Goal: Check status: Check status

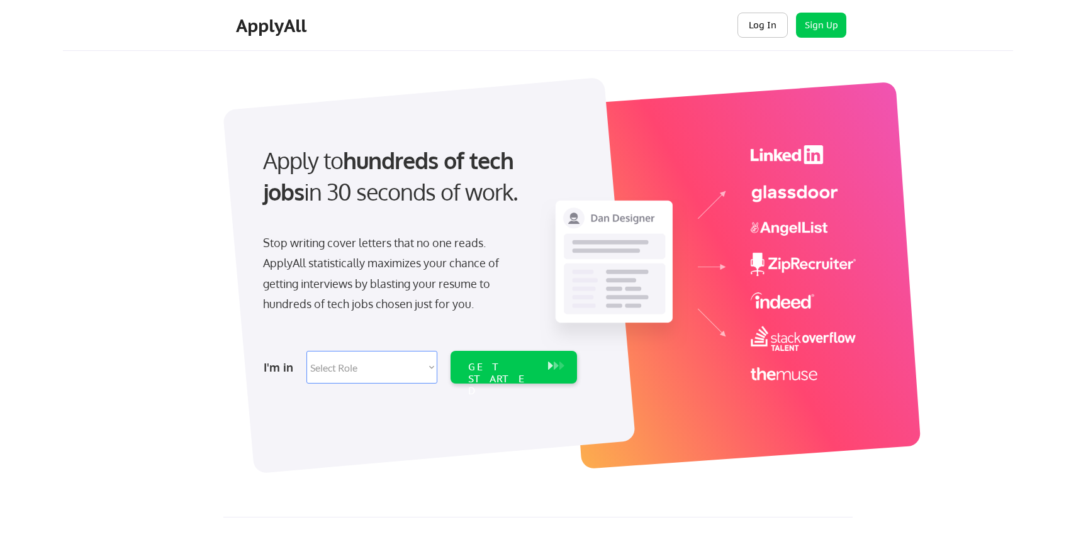
click at [762, 35] on button "Log In" at bounding box center [762, 25] width 50 height 25
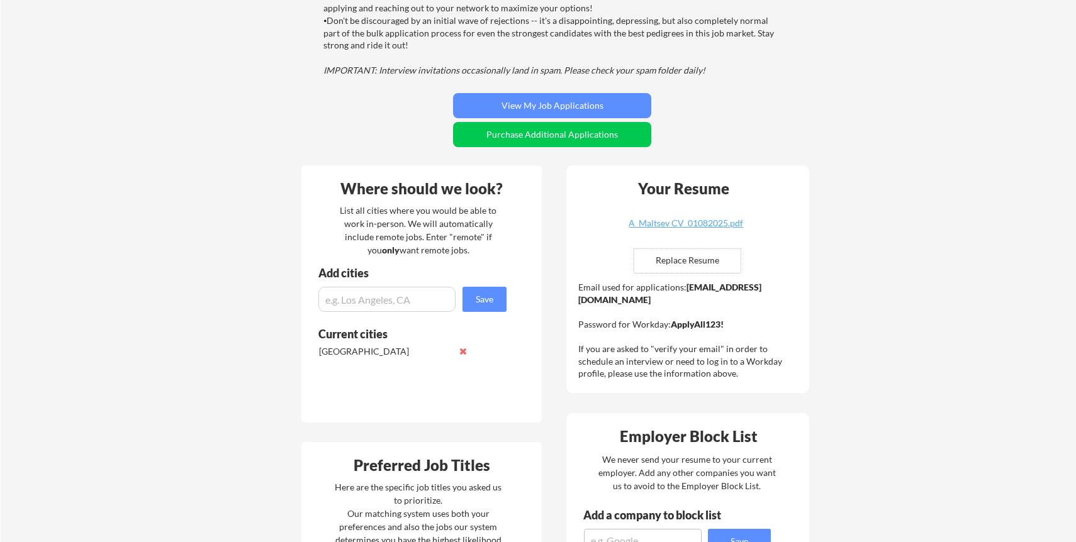
scroll to position [203, 0]
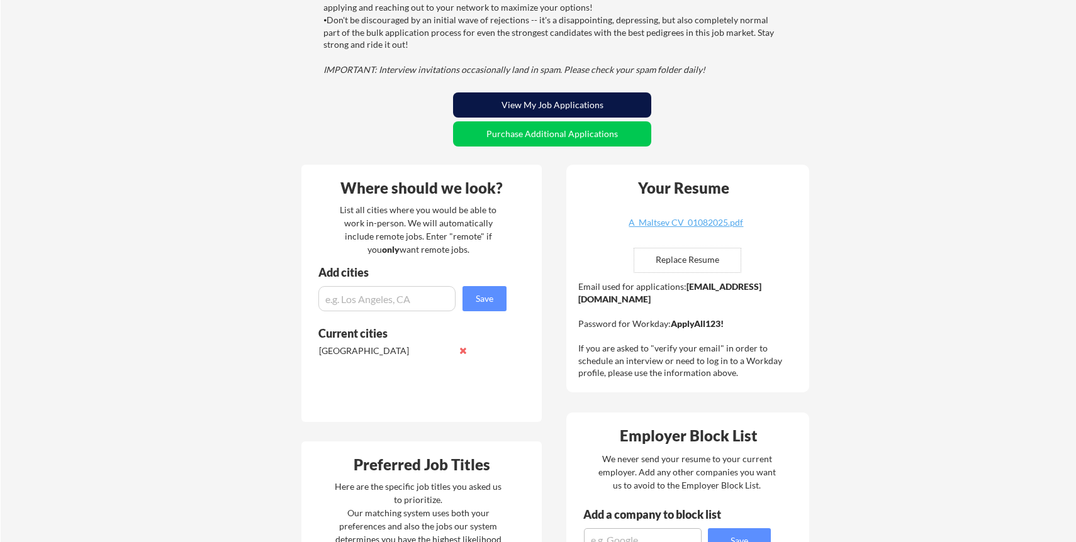
click at [561, 104] on button "View My Job Applications" at bounding box center [552, 104] width 198 height 25
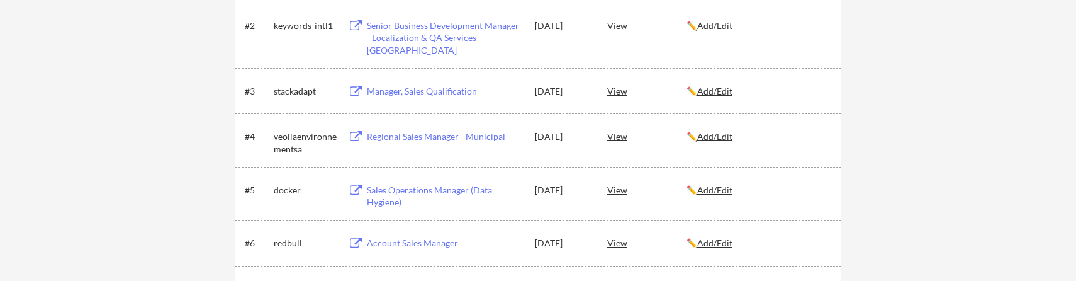
scroll to position [350, 0]
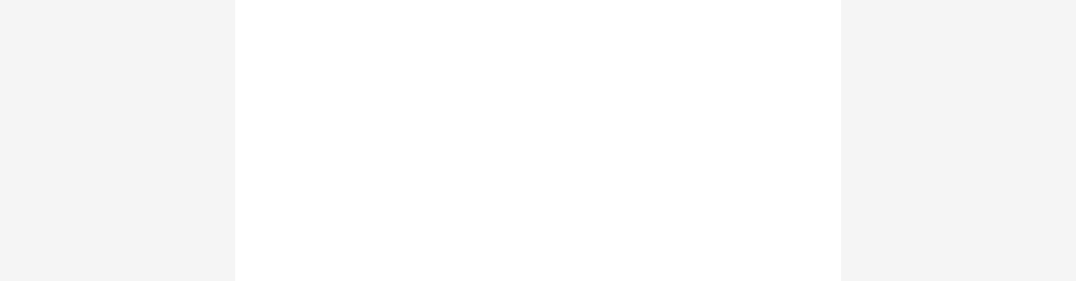
scroll to position [350, 0]
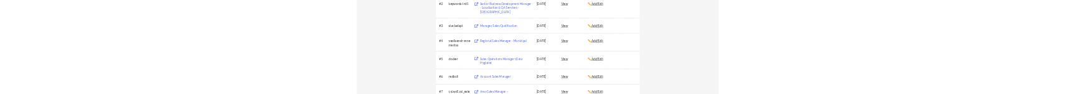
scroll to position [313, 0]
